Goal: Task Accomplishment & Management: Manage account settings

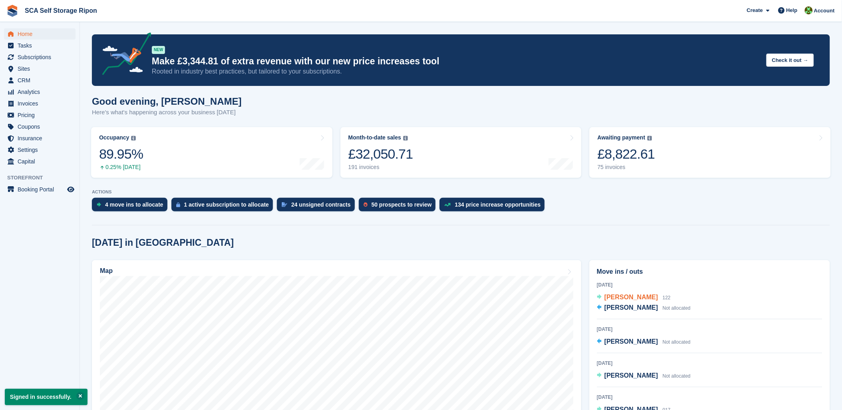
click at [630, 298] on span "Carl Parkin" at bounding box center [632, 297] width 54 height 7
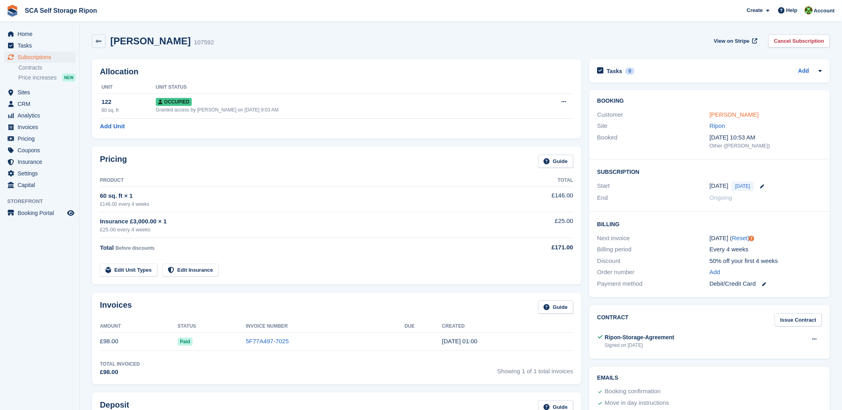
click at [718, 115] on link "Carl Parkin" at bounding box center [734, 114] width 49 height 7
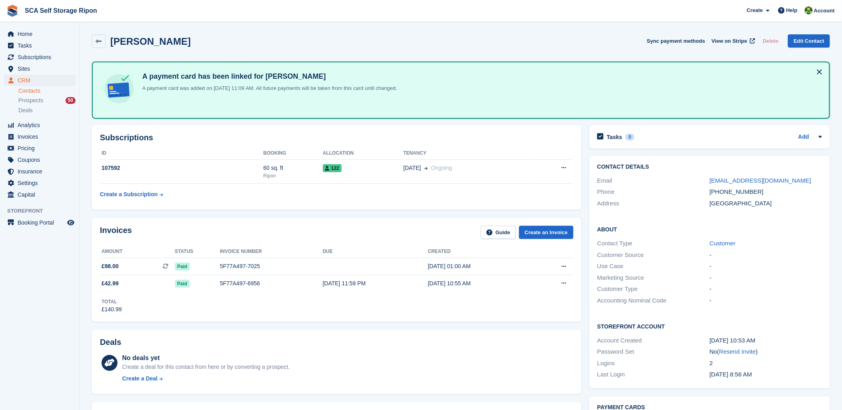
drag, startPoint x: 322, startPoint y: 230, endPoint x: 149, endPoint y: 102, distance: 215.5
click at [322, 229] on div "Invoices Guide Create an Invoice" at bounding box center [336, 235] width 473 height 18
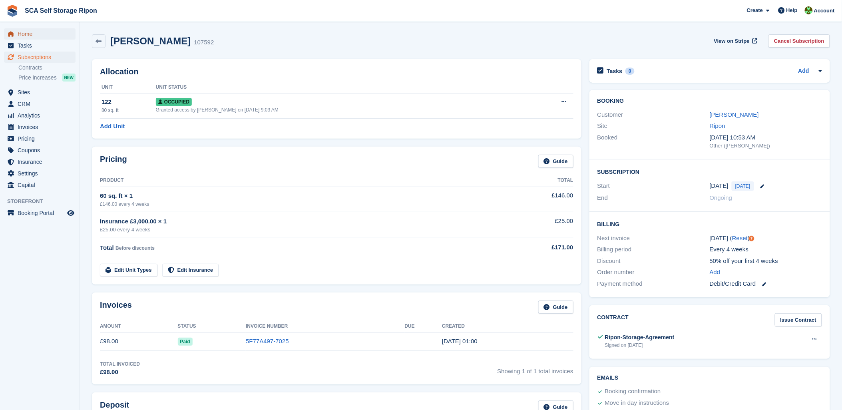
click at [20, 33] on span "Home" at bounding box center [42, 33] width 48 height 11
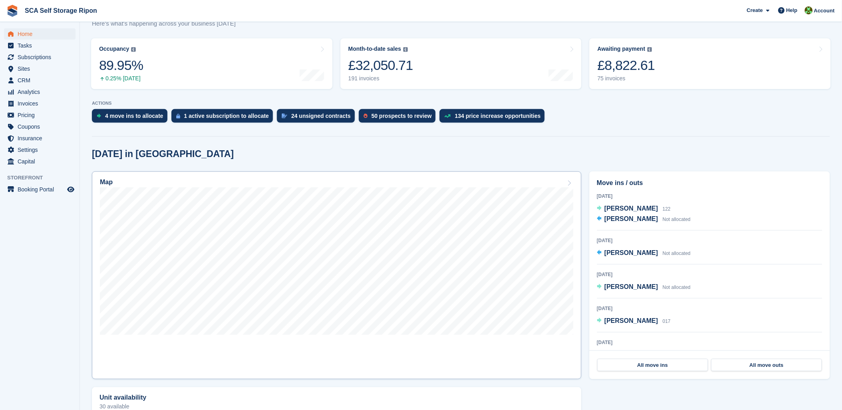
drag, startPoint x: 541, startPoint y: 161, endPoint x: 491, endPoint y: 183, distance: 55.3
drag, startPoint x: 167, startPoint y: 149, endPoint x: 158, endPoint y: 134, distance: 17.2
click at [158, 134] on section "NEW Make £3,344.81 of extra revenue with our new price increases tool Rooted in…" at bounding box center [461, 355] width 762 height 889
click at [50, 53] on span "Subscriptions" at bounding box center [42, 57] width 48 height 11
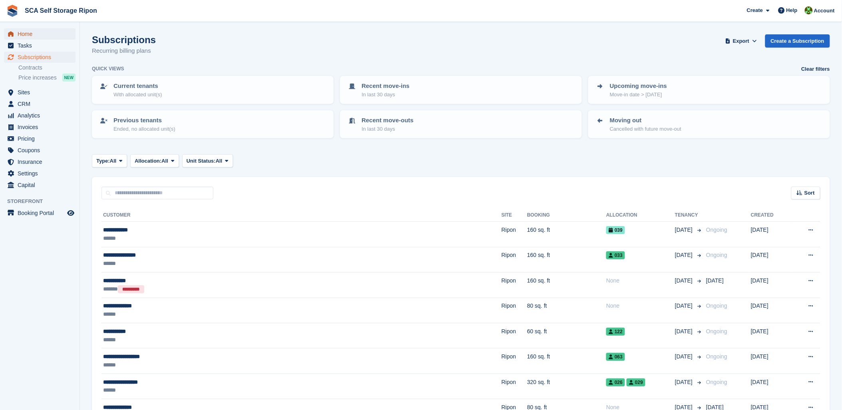
click at [25, 36] on span "Home" at bounding box center [42, 33] width 48 height 11
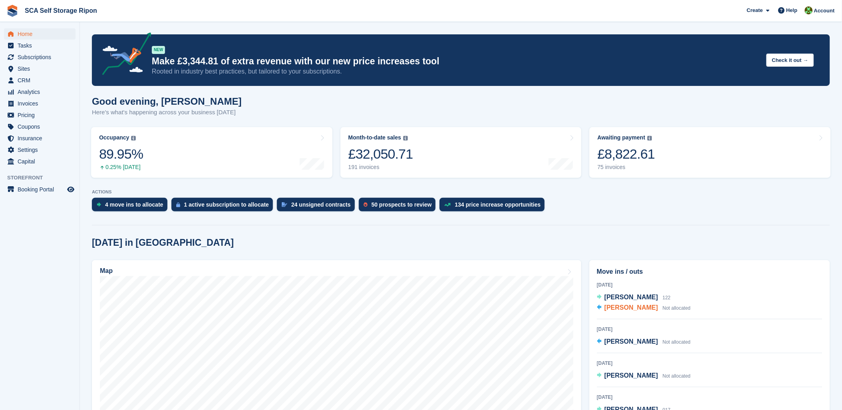
click at [619, 308] on span "[PERSON_NAME]" at bounding box center [632, 307] width 54 height 7
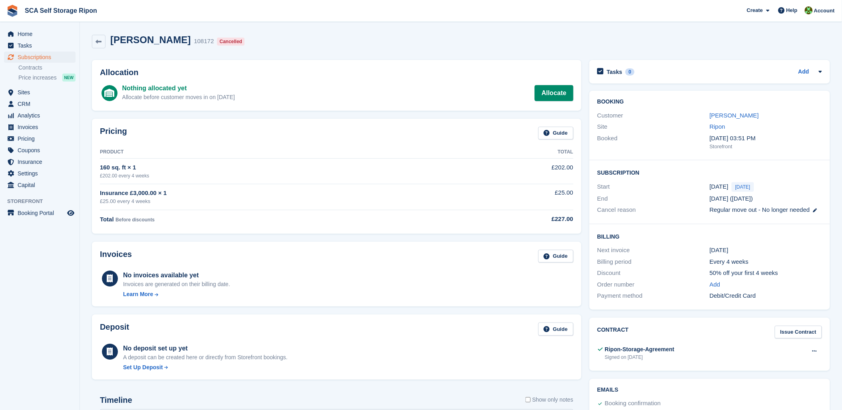
drag, startPoint x: 630, startPoint y: 33, endPoint x: 747, endPoint y: 32, distance: 117.1
click at [635, 34] on div "[PERSON_NAME] 108172 Cancelled" at bounding box center [461, 43] width 746 height 26
click at [820, 3] on div "Create Subscription Invoice Contact Deal Discount Page Help Chat Support Submit…" at bounding box center [790, 11] width 95 height 22
click at [819, 11] on span "Account" at bounding box center [824, 11] width 21 height 8
click at [756, 89] on div "Account & Billing Edit Profile Logout" at bounding box center [791, 69] width 94 height 41
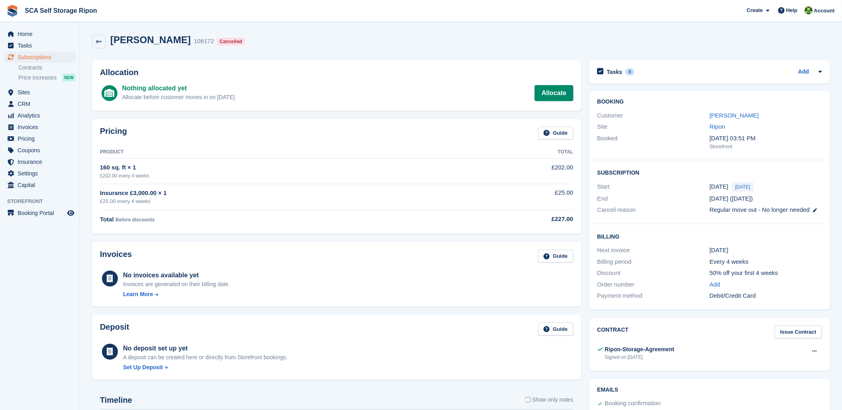
click at [756, 80] on div "Tasks 0 Add No tasks related to Subscription #108172" at bounding box center [709, 72] width 241 height 24
click at [822, 12] on span "Account" at bounding box center [824, 11] width 21 height 8
click at [762, 80] on div "Logout" at bounding box center [761, 79] width 19 height 8
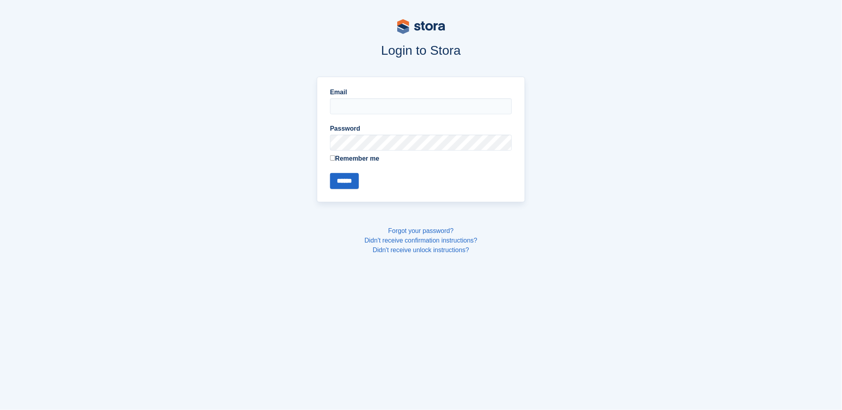
type input "**********"
drag, startPoint x: 474, startPoint y: 305, endPoint x: 477, endPoint y: 298, distance: 8.4
click at [474, 305] on body "**********" at bounding box center [421, 205] width 842 height 410
